Goal: Find specific page/section: Find specific page/section

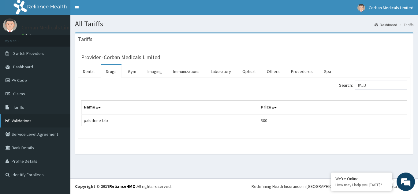
click at [22, 120] on link "Validations" at bounding box center [35, 120] width 70 height 13
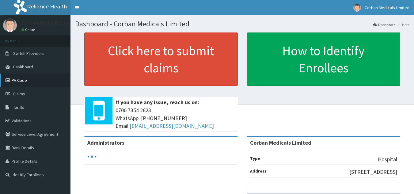
drag, startPoint x: 0, startPoint y: 0, endPoint x: 24, endPoint y: 85, distance: 88.1
click at [24, 85] on link "PA Code" at bounding box center [35, 79] width 70 height 13
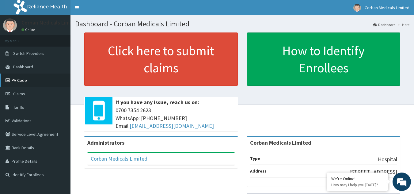
click at [26, 81] on link "PA Code" at bounding box center [35, 79] width 70 height 13
